Goal: Transaction & Acquisition: Register for event/course

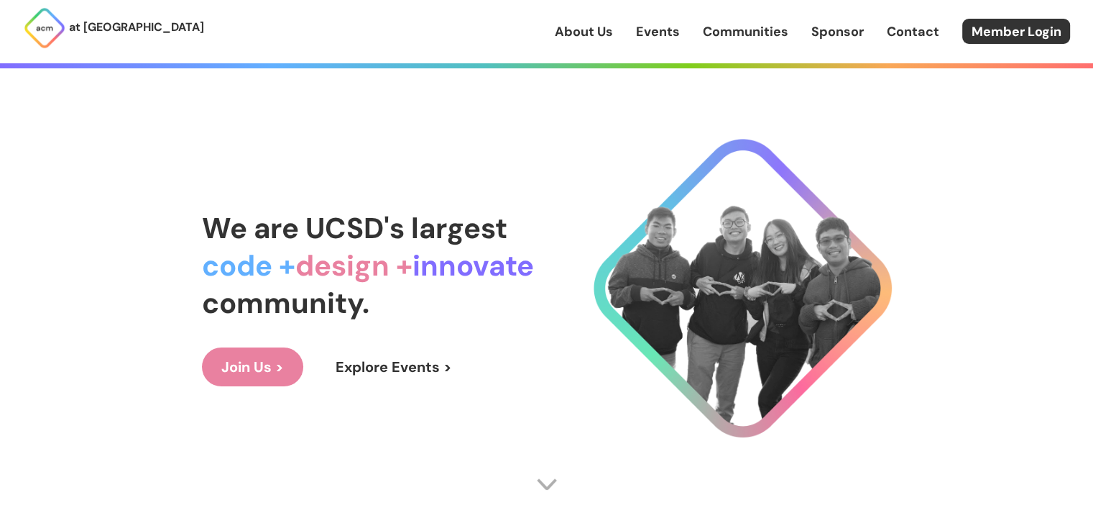
click at [243, 369] on link "Join Us >" at bounding box center [252, 366] width 101 height 39
click at [414, 368] on link "Explore Events >" at bounding box center [393, 366] width 155 height 39
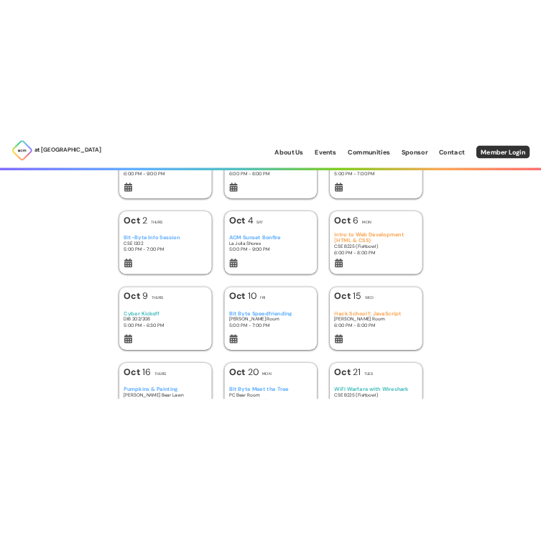
scroll to position [147, 0]
